Goal: Find specific page/section: Find specific page/section

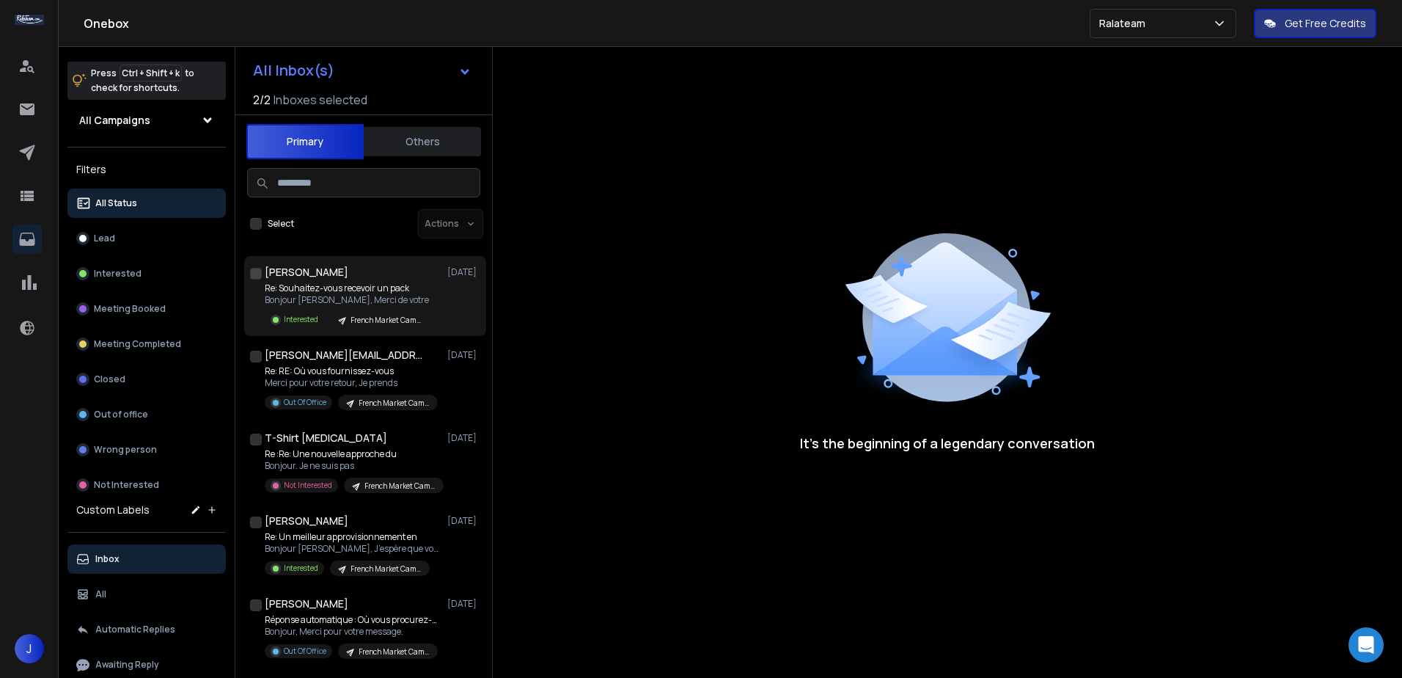
click at [384, 265] on div "John Ramos 03 Sep" at bounding box center [373, 272] width 216 height 15
